Goal: Check status

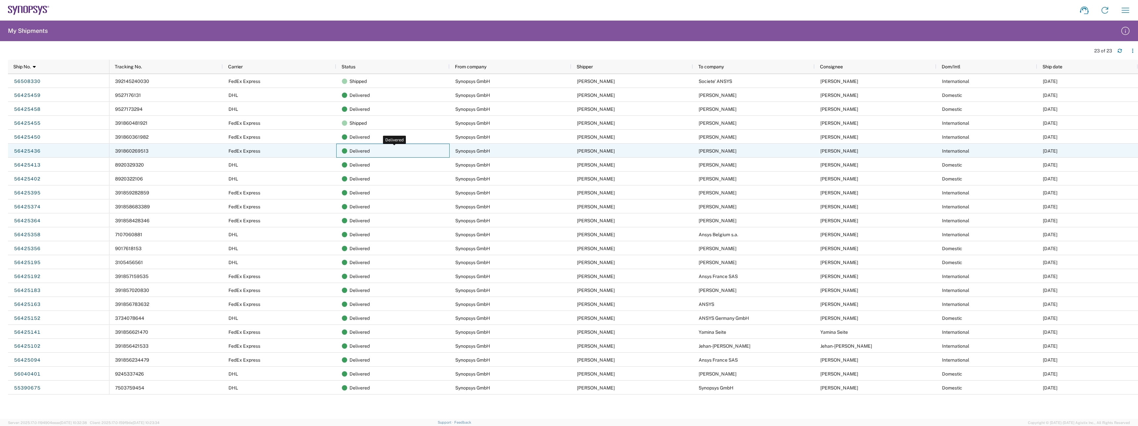
click at [357, 151] on span "Delivered" at bounding box center [359, 151] width 20 height 14
click at [31, 151] on link "56425436" at bounding box center [27, 151] width 27 height 11
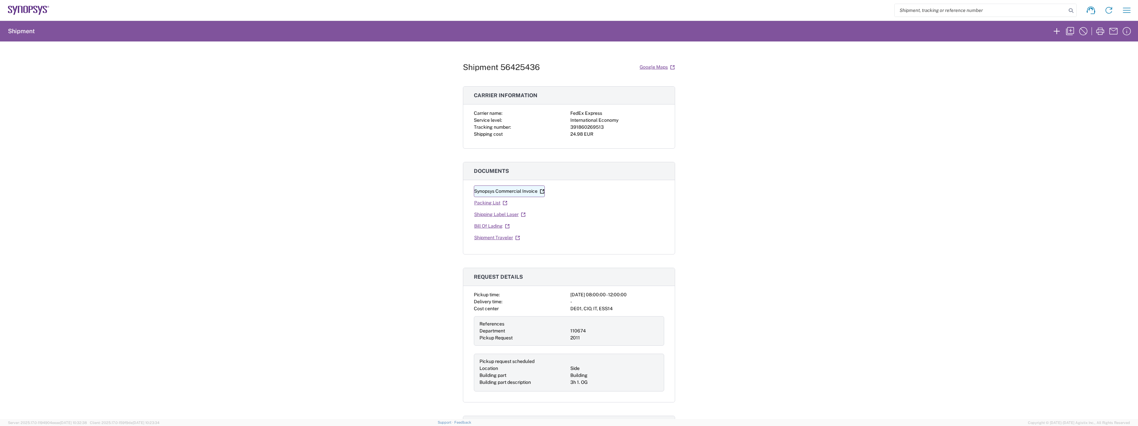
click at [502, 191] on link "Synopsys Commercial Invoice" at bounding box center [509, 191] width 71 height 12
